Goal: Book appointment/travel/reservation

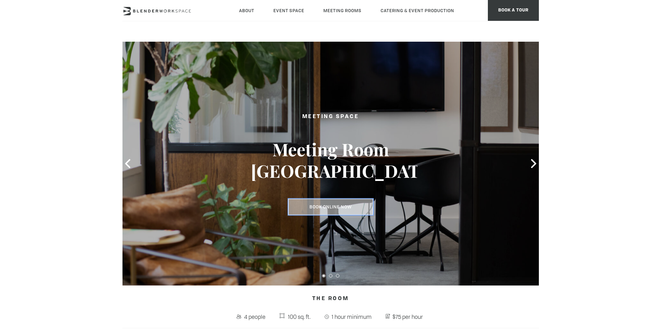
click at [333, 209] on link "Book Online Now" at bounding box center [330, 207] width 85 height 16
click at [529, 166] on icon at bounding box center [533, 163] width 9 height 9
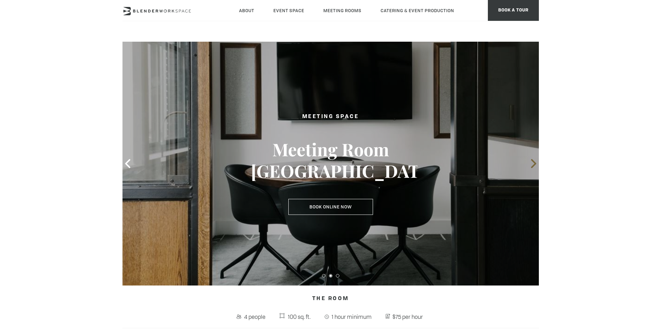
click at [532, 166] on icon at bounding box center [533, 163] width 9 height 9
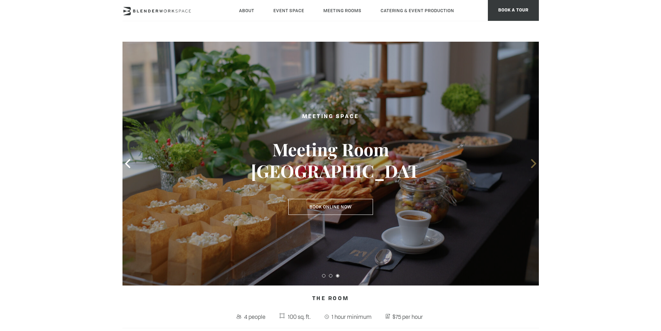
click at [532, 166] on icon at bounding box center [533, 163] width 9 height 9
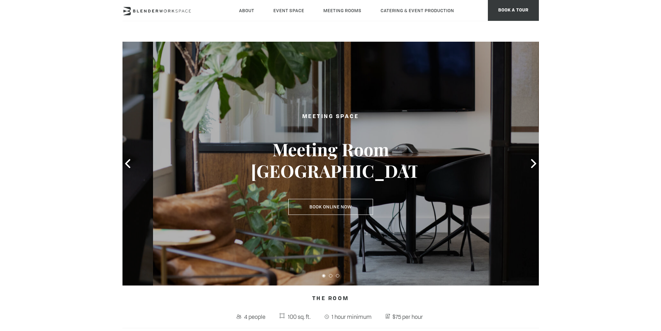
click at [334, 198] on div "Meeting Space Meeting Room Madison Book Online Now Book Online Now" at bounding box center [331, 164] width 174 height 116
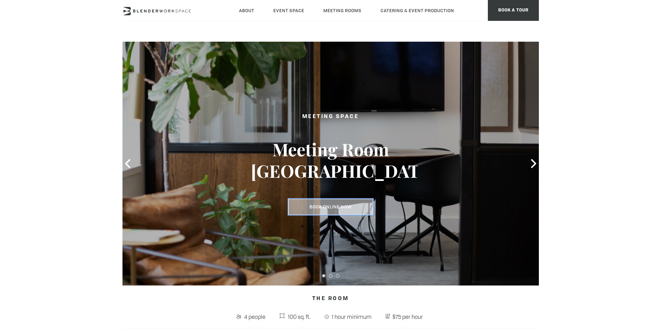
click at [333, 207] on link "Book Online Now" at bounding box center [330, 207] width 85 height 16
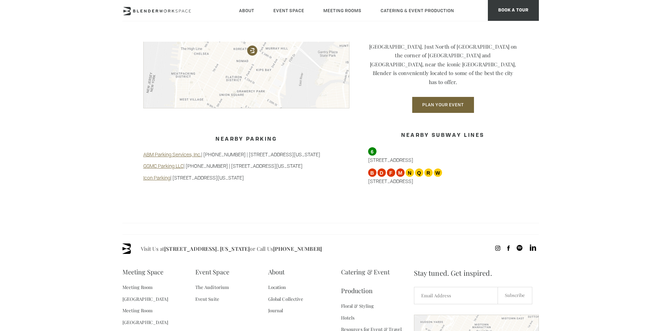
scroll to position [692, 0]
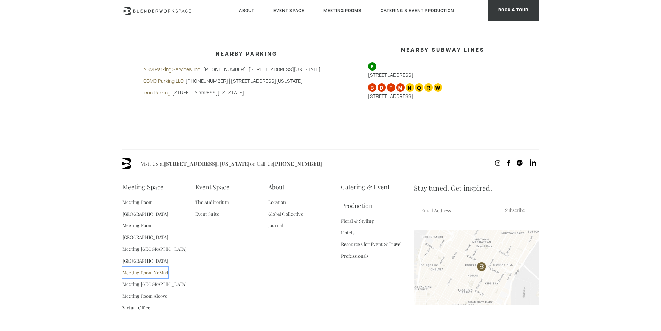
click at [162, 267] on link "Meeting Room NoMad" at bounding box center [146, 273] width 46 height 12
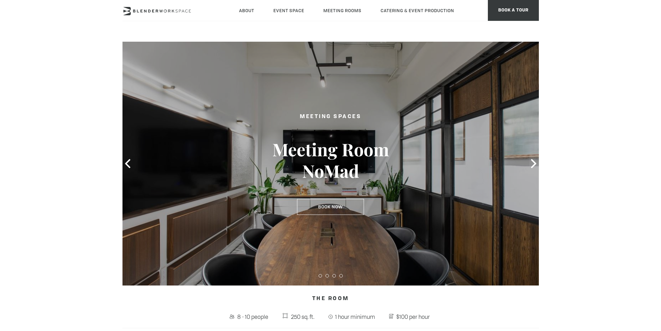
type div "2025-08-21"
click at [534, 162] on icon at bounding box center [533, 163] width 9 height 9
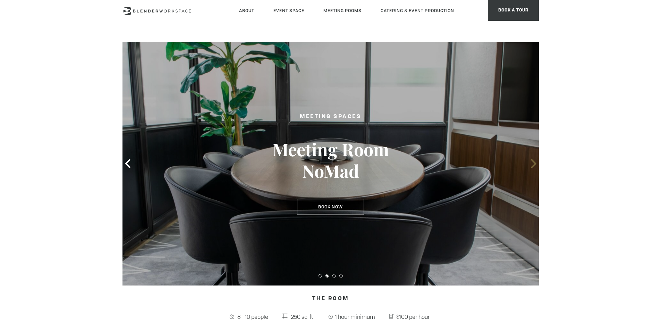
click at [534, 162] on icon at bounding box center [533, 163] width 5 height 9
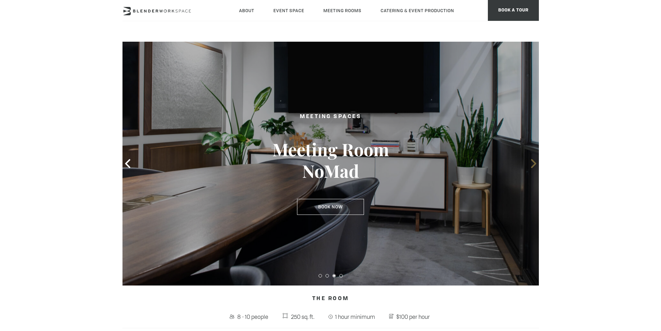
click at [535, 162] on icon at bounding box center [533, 163] width 9 height 9
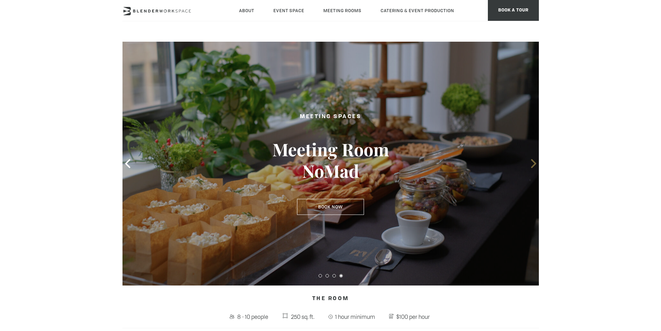
click at [529, 162] on icon at bounding box center [533, 163] width 9 height 9
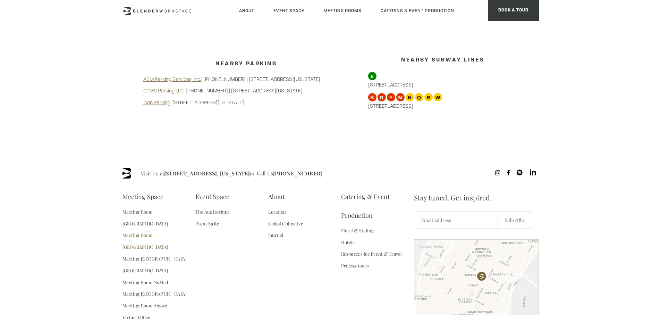
scroll to position [692, 0]
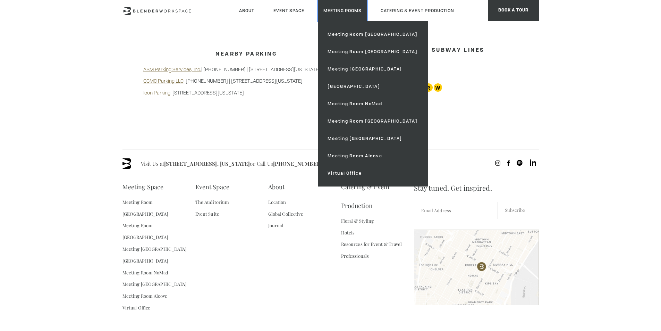
click at [325, 8] on link "Meeting Rooms" at bounding box center [342, 10] width 49 height 21
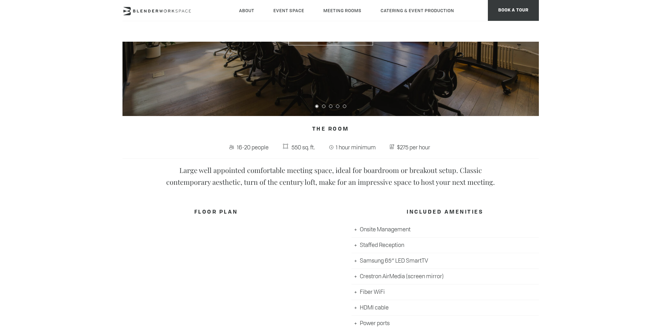
scroll to position [208, 0]
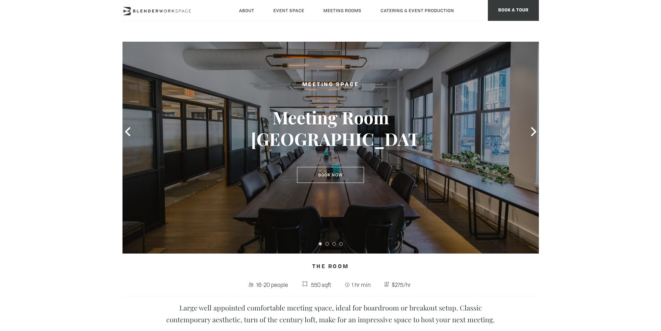
scroll to position [35, 0]
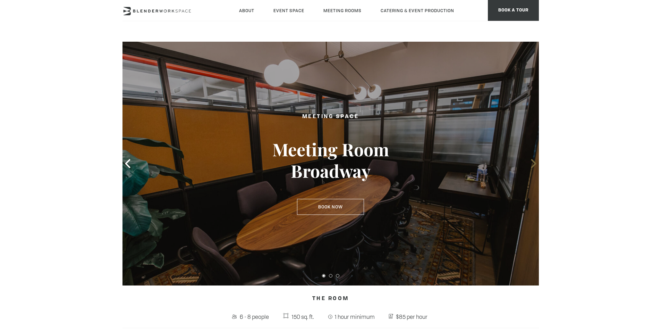
click at [533, 168] on span at bounding box center [534, 163] width 10 height 10
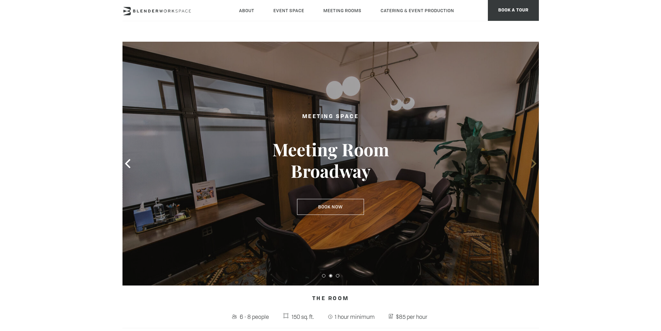
click at [533, 168] on span at bounding box center [534, 163] width 10 height 10
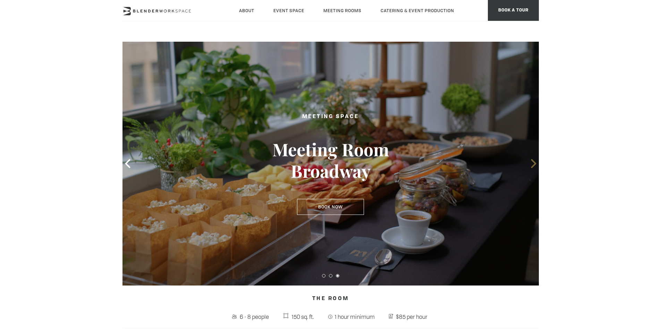
click at [533, 168] on span at bounding box center [534, 163] width 10 height 10
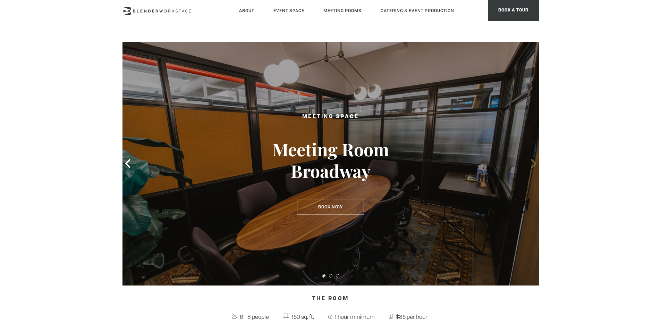
click at [533, 168] on span at bounding box center [534, 163] width 10 height 10
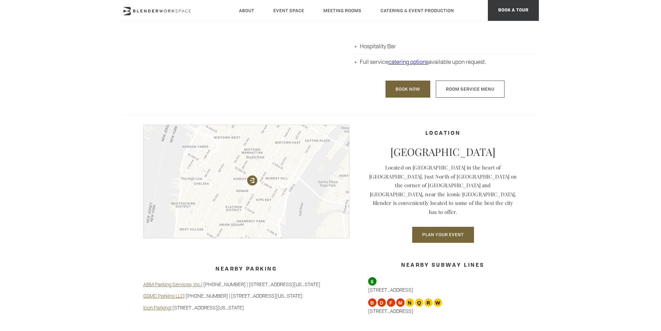
scroll to position [486, 0]
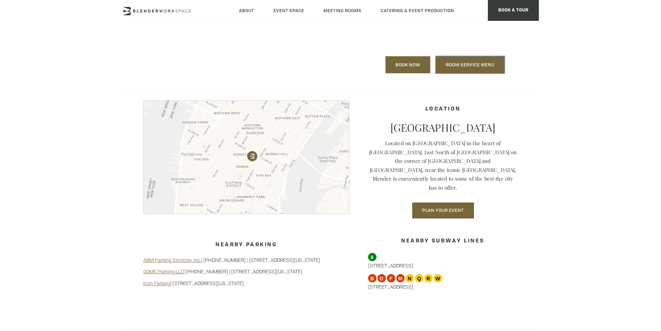
click at [455, 57] on link "Room Service Menu" at bounding box center [470, 64] width 69 height 17
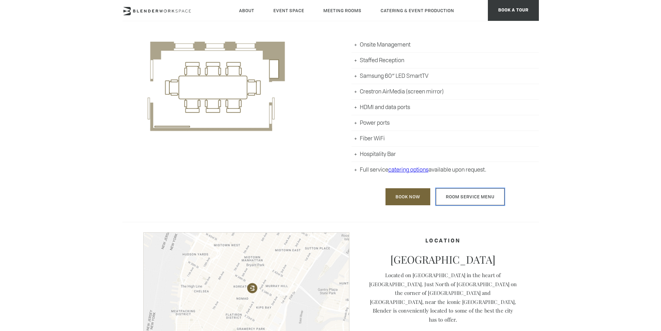
scroll to position [347, 0]
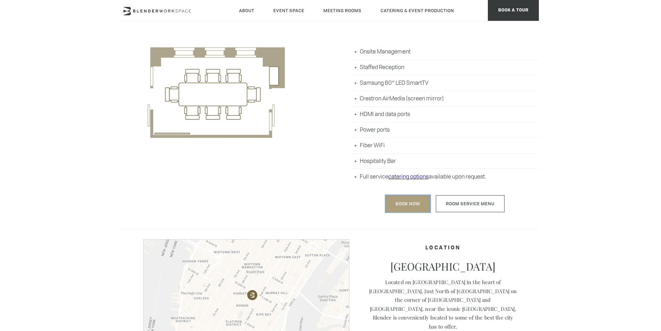
click at [402, 207] on link "Book Now" at bounding box center [408, 203] width 45 height 17
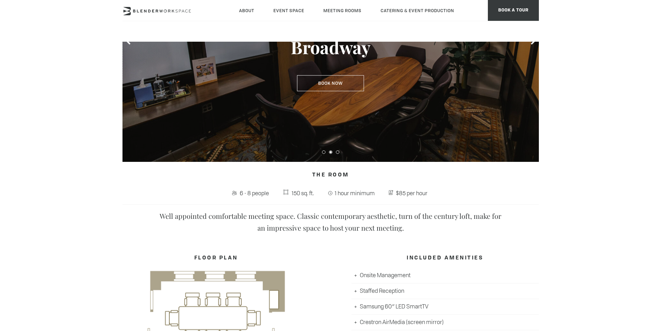
scroll to position [69, 0]
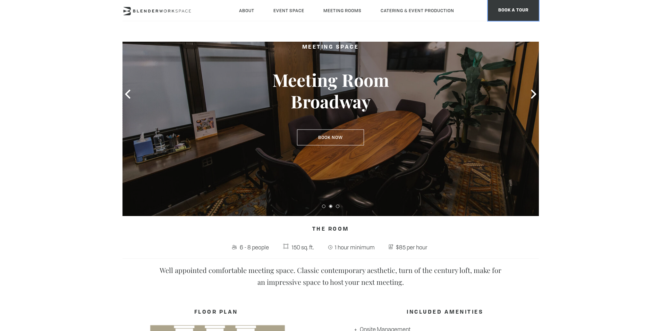
click at [526, 5] on span "BOOK A TOUR" at bounding box center [513, 10] width 51 height 21
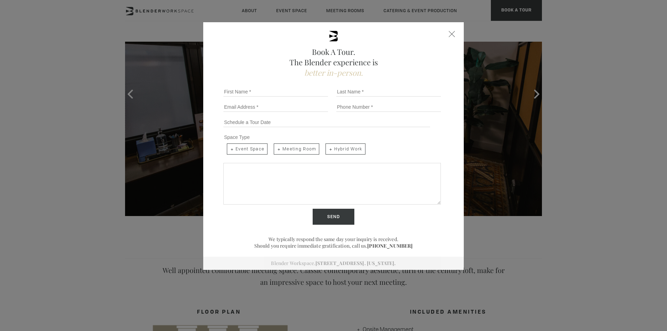
click at [541, 164] on div "Book A Tour. The Blender experience is better in-person. Team Size 1 2 3 4 5 6 …" at bounding box center [333, 165] width 667 height 331
click at [449, 35] on div "Close form" at bounding box center [452, 34] width 6 height 6
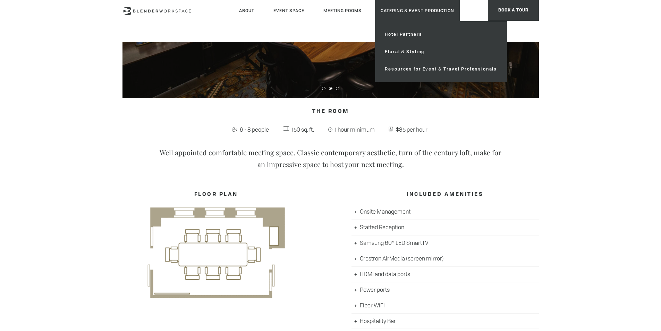
scroll to position [312, 0]
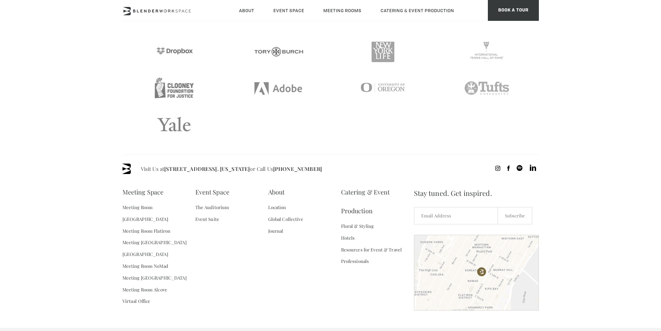
scroll to position [1448, 0]
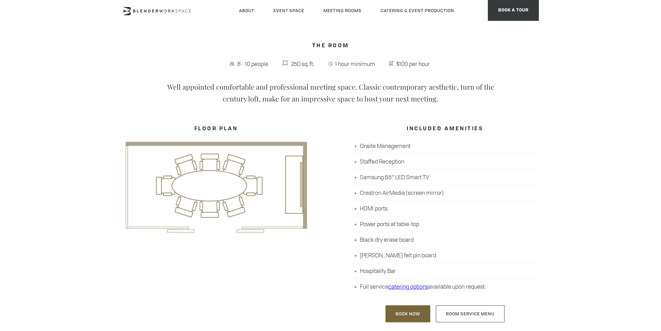
scroll to position [243, 0]
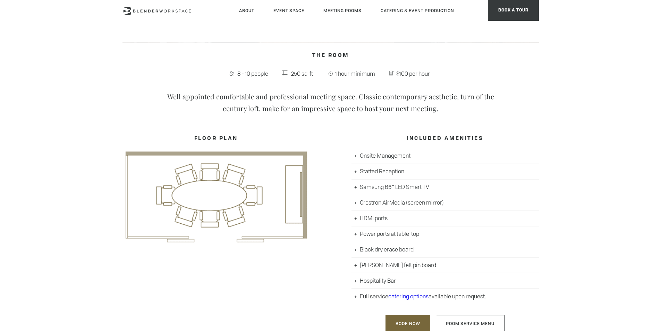
drag, startPoint x: 391, startPoint y: 284, endPoint x: 387, endPoint y: 281, distance: 4.9
click at [392, 284] on li "Hospitality Bar" at bounding box center [445, 281] width 187 height 16
click at [356, 282] on li "Hospitality Bar" at bounding box center [445, 281] width 187 height 16
click at [355, 281] on li "Hospitality Bar" at bounding box center [445, 281] width 187 height 16
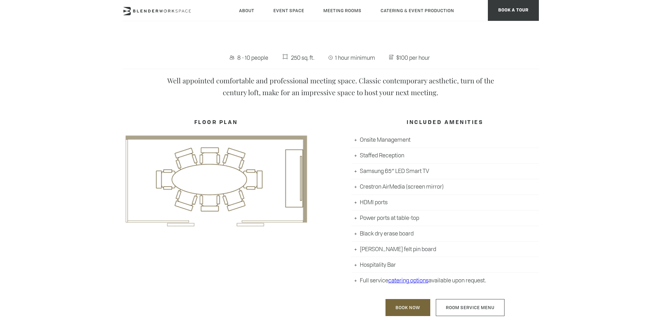
scroll to position [312, 0]
